Goal: Information Seeking & Learning: Check status

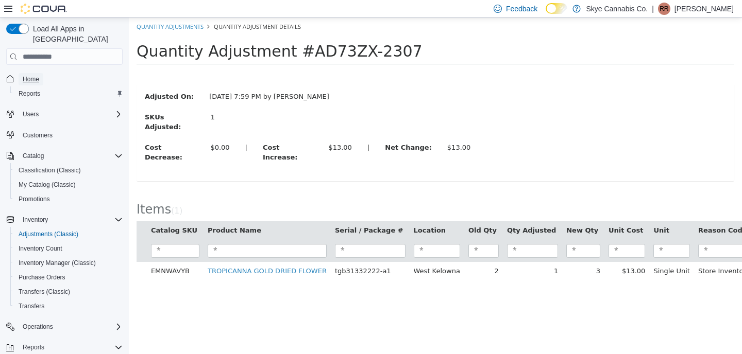
click at [41, 73] on link "Home" at bounding box center [31, 79] width 25 height 12
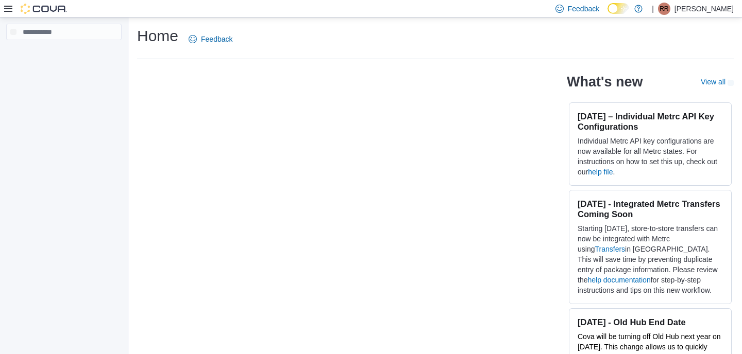
click at [7, 11] on icon at bounding box center [8, 9] width 8 height 6
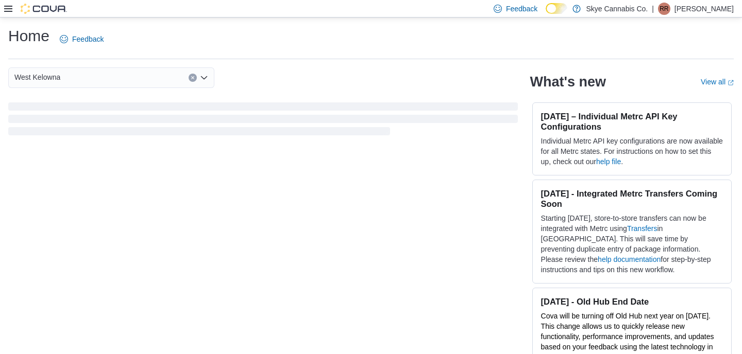
click at [141, 12] on div "Feedback Dark Mode Skye Cannabis Co. | RR Rav Raey" at bounding box center [371, 9] width 742 height 18
click at [6, 11] on icon at bounding box center [8, 9] width 8 height 6
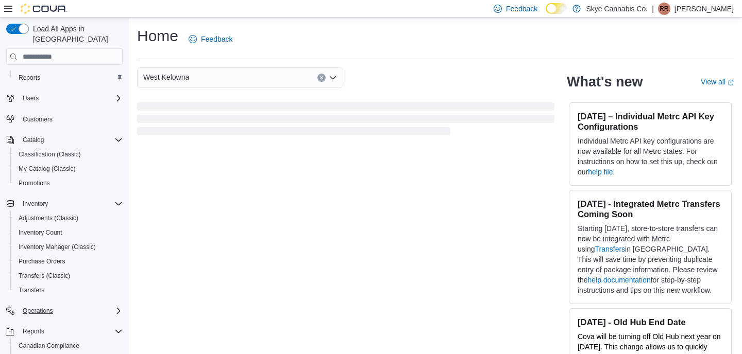
scroll to position [16, 0]
click at [40, 327] on span "Reports" at bounding box center [34, 331] width 22 height 8
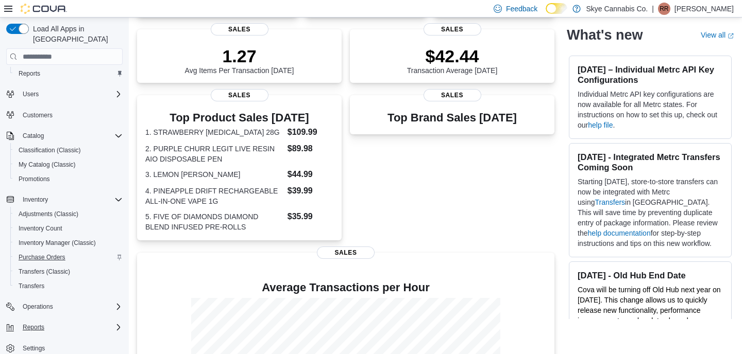
scroll to position [0, 0]
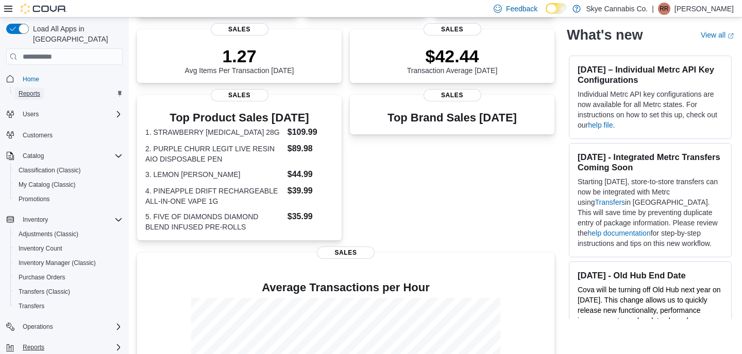
click at [36, 90] on span "Reports" at bounding box center [30, 94] width 22 height 8
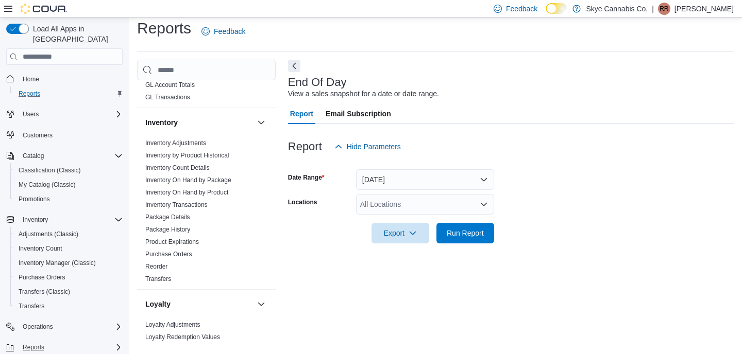
scroll to position [272, 0]
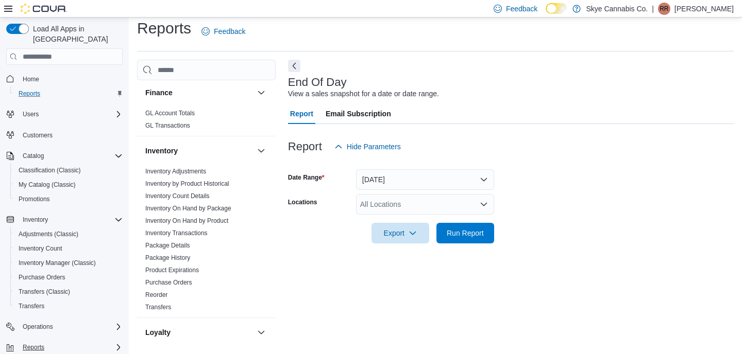
click at [192, 211] on link "Inventory On Hand by Package" at bounding box center [188, 208] width 86 height 7
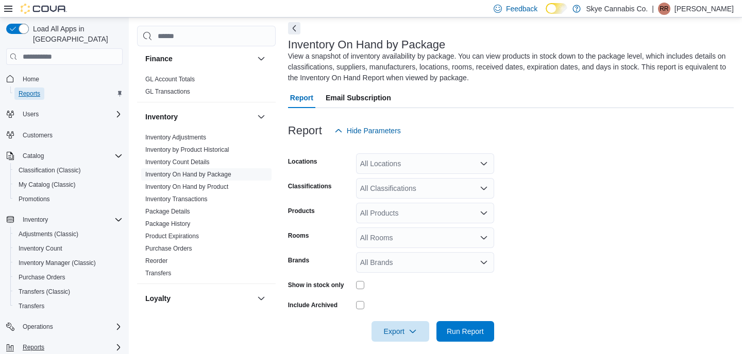
click at [29, 90] on span "Reports" at bounding box center [30, 94] width 22 height 8
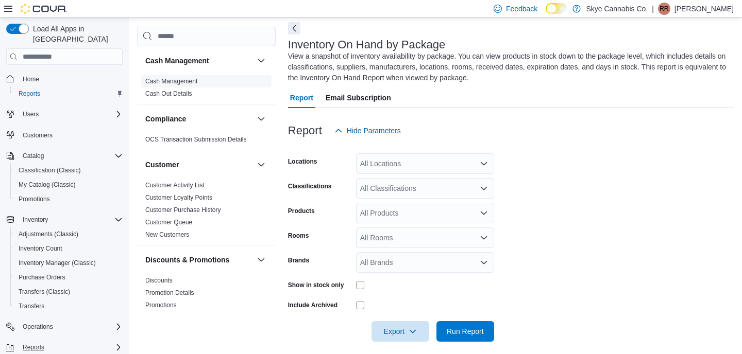
click at [179, 79] on link "Cash Management" at bounding box center [171, 81] width 52 height 7
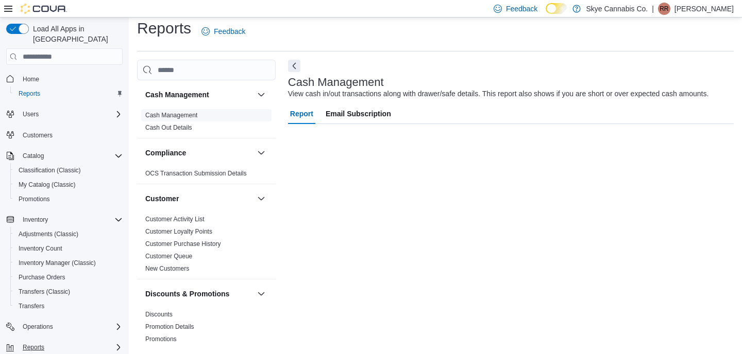
scroll to position [8, 0]
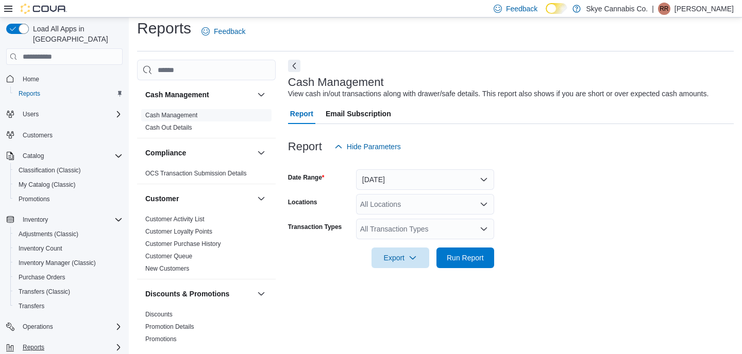
click at [547, 198] on form "Date Range Today Locations All Locations Transaction Types All Transaction Type…" at bounding box center [511, 212] width 446 height 111
click at [451, 206] on div "All Locations" at bounding box center [425, 204] width 138 height 21
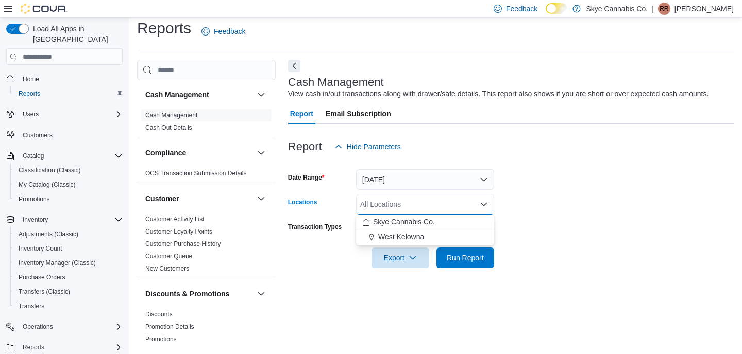
click at [420, 220] on span "Skye Cannabis Co." at bounding box center [404, 222] width 62 height 10
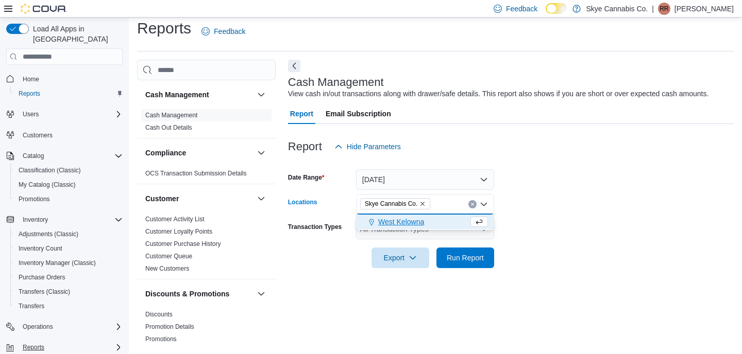
click at [420, 220] on span "West Kelowna" at bounding box center [401, 222] width 46 height 10
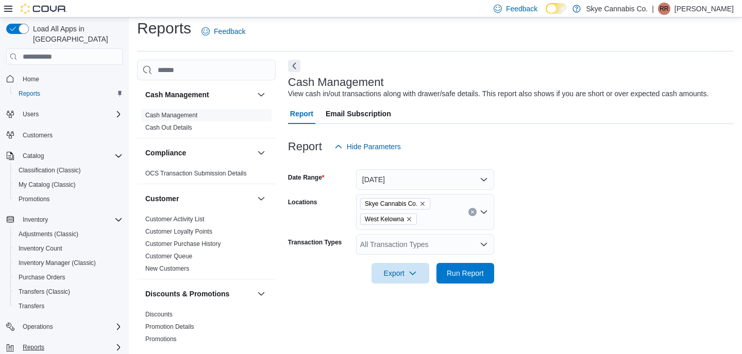
click at [595, 181] on form "Date Range Today Locations Skye Cannabis Co. West Kelowna Transaction Types All…" at bounding box center [511, 220] width 446 height 127
click at [427, 179] on button "Today" at bounding box center [425, 179] width 138 height 21
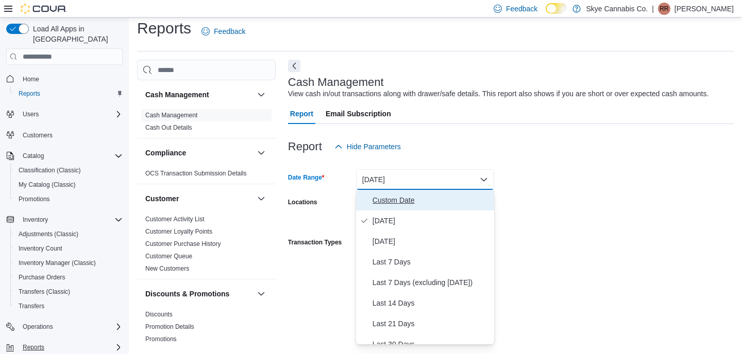
click at [393, 198] on span "Custom Date" at bounding box center [430, 200] width 117 height 12
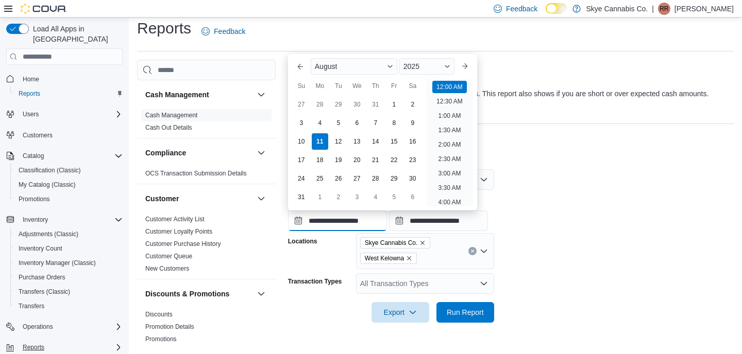
click at [351, 218] on input "**********" at bounding box center [337, 221] width 99 height 21
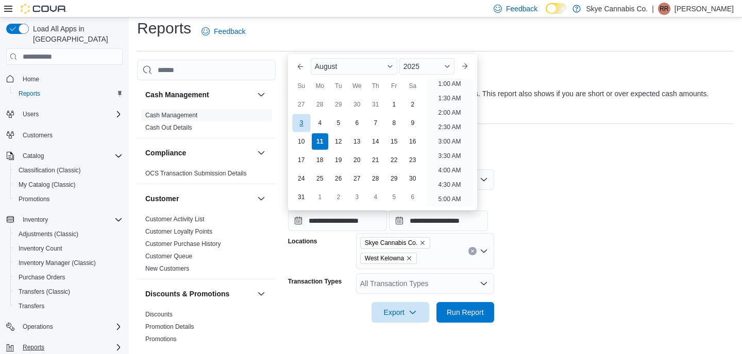
click at [298, 121] on div "3" at bounding box center [301, 123] width 18 height 18
type input "**********"
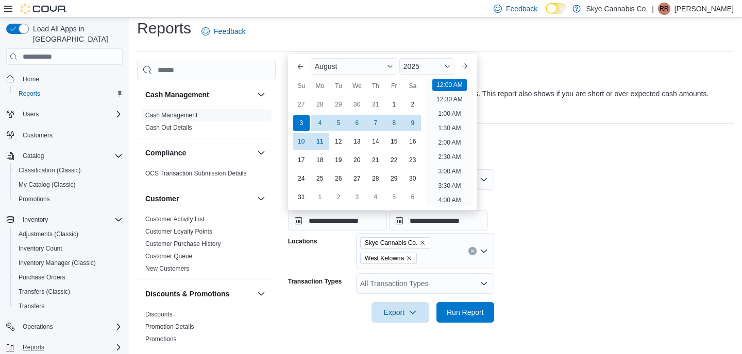
click at [571, 247] on form "**********" at bounding box center [511, 240] width 446 height 166
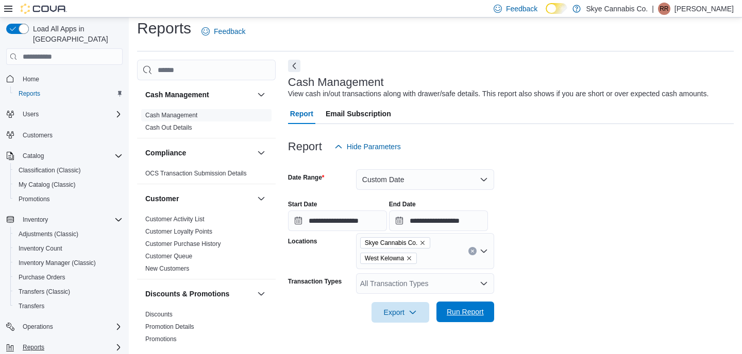
click at [474, 315] on span "Run Report" at bounding box center [465, 312] width 37 height 10
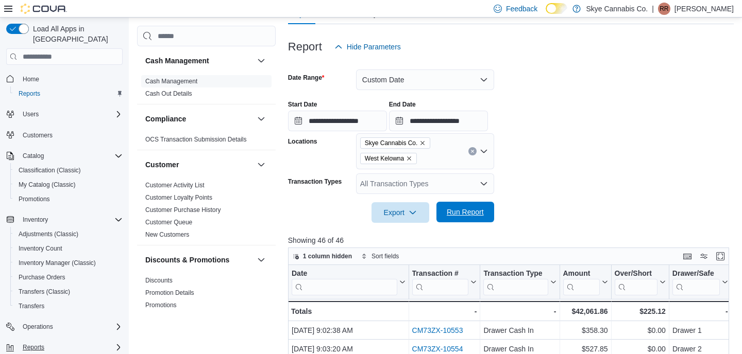
scroll to position [123, 0]
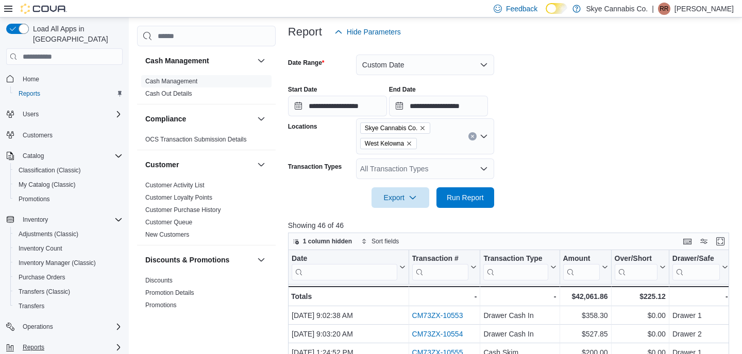
click at [424, 172] on div "All Transaction Types" at bounding box center [425, 169] width 138 height 21
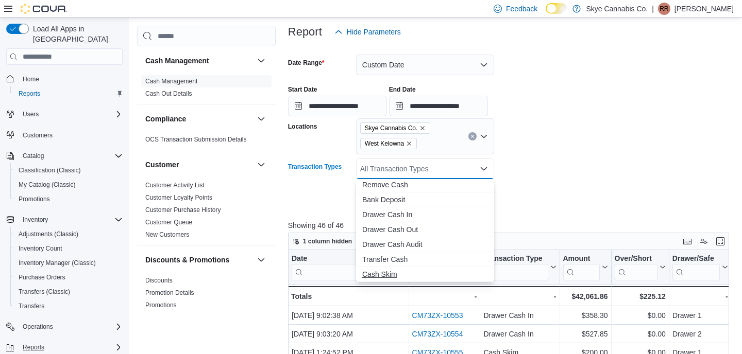
click at [391, 275] on span "Cash Skim" at bounding box center [425, 274] width 126 height 10
click at [526, 195] on form "**********" at bounding box center [511, 125] width 446 height 166
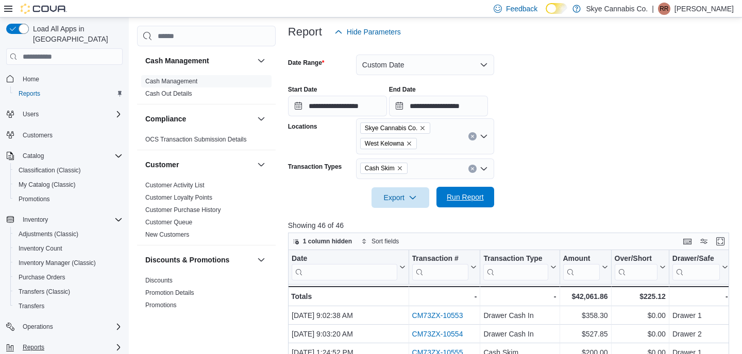
click at [468, 197] on span "Run Report" at bounding box center [465, 197] width 37 height 10
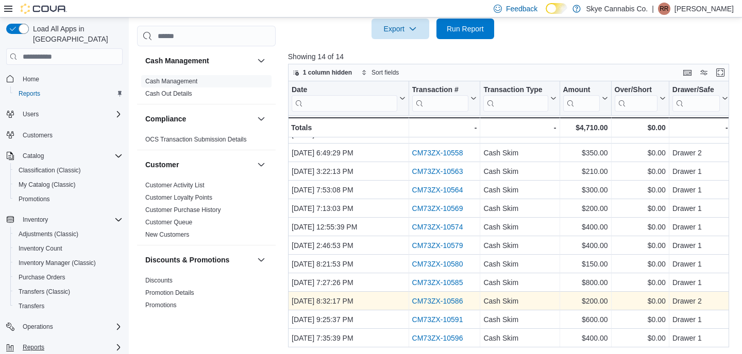
scroll to position [293, 0]
